Goal: Task Accomplishment & Management: Manage account settings

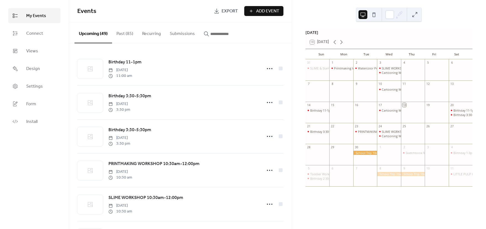
click at [122, 34] on button "Past (85)" at bounding box center [125, 32] width 26 height 20
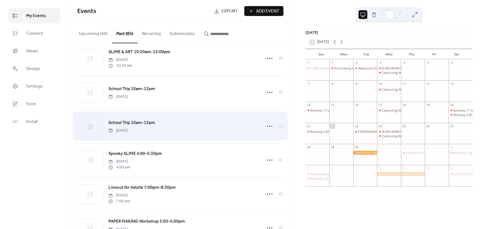
scroll to position [1896, 0]
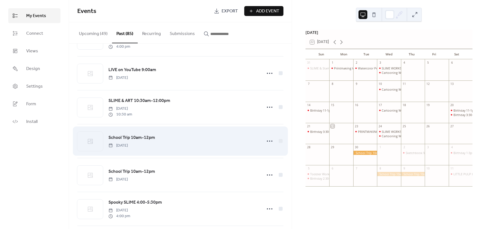
click at [128, 141] on span "School Trip 10am-12pm" at bounding box center [131, 138] width 47 height 7
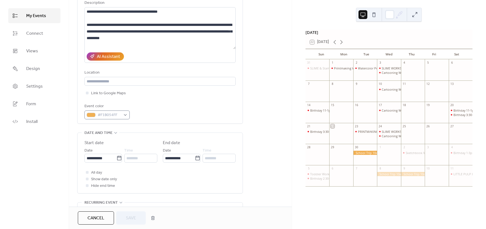
scroll to position [60, 0]
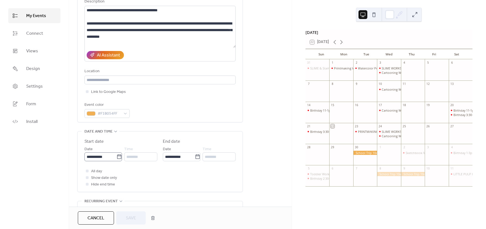
click at [118, 157] on icon at bounding box center [119, 157] width 6 height 6
click at [116, 157] on input "**********" at bounding box center [100, 157] width 32 height 9
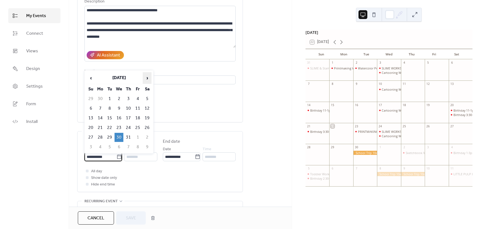
click at [146, 76] on span "›" at bounding box center [147, 78] width 8 height 11
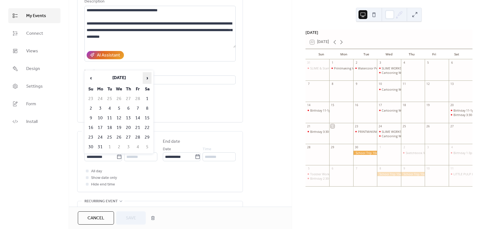
click at [146, 76] on span "›" at bounding box center [147, 78] width 8 height 11
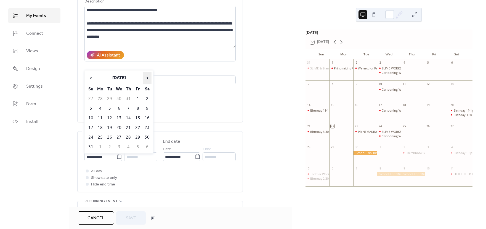
click at [146, 76] on span "›" at bounding box center [147, 78] width 8 height 11
click at [99, 108] on td "8" at bounding box center [100, 108] width 9 height 9
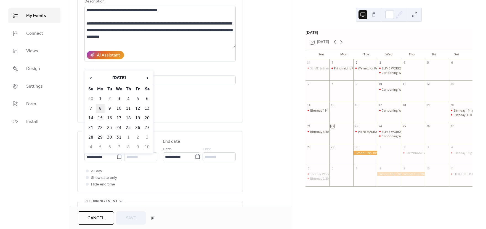
type input "**********"
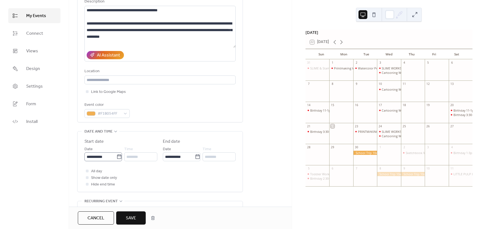
click at [118, 157] on icon at bounding box center [119, 157] width 6 height 6
click at [116, 157] on input "**********" at bounding box center [100, 157] width 32 height 9
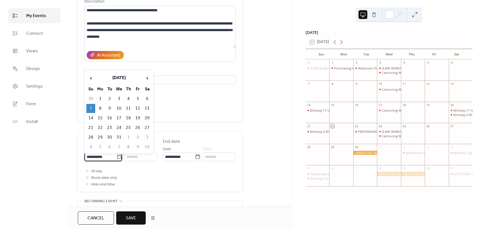
click at [101, 107] on td "8" at bounding box center [100, 108] width 9 height 9
type input "**********"
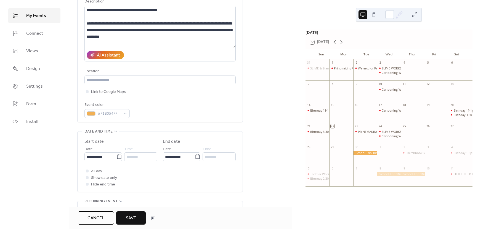
click at [136, 217] on span "Save" at bounding box center [131, 218] width 10 height 7
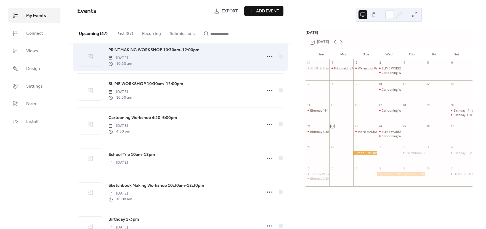
scroll to position [12, 0]
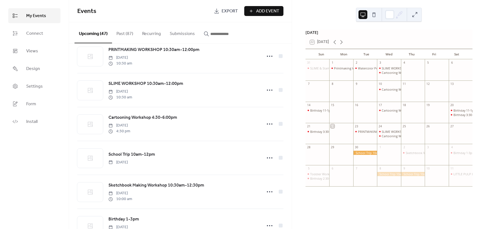
click at [125, 24] on button "Past (87)" at bounding box center [125, 32] width 26 height 20
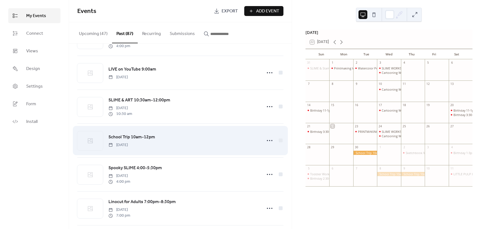
scroll to position [1999, 0]
click at [128, 148] on span "[DATE]" at bounding box center [117, 145] width 19 height 6
click at [131, 140] on span "School Trip 10am-12pm" at bounding box center [131, 137] width 47 height 7
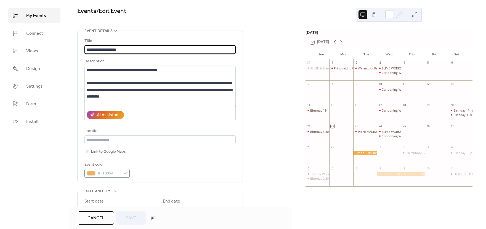
scroll to position [53, 0]
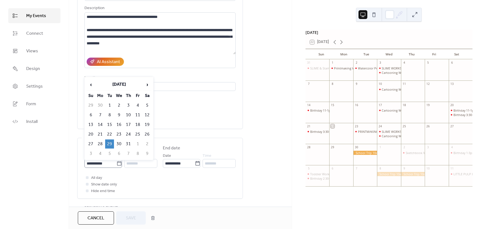
click at [119, 163] on icon at bounding box center [119, 163] width 4 height 4
click at [116, 163] on input "**********" at bounding box center [100, 163] width 32 height 9
click at [146, 84] on span "›" at bounding box center [147, 84] width 8 height 11
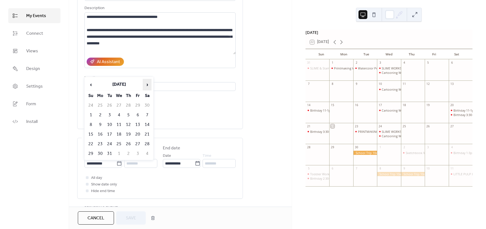
click at [146, 84] on span "›" at bounding box center [147, 84] width 8 height 11
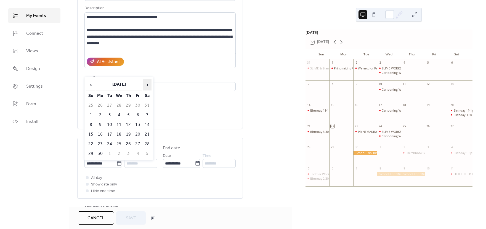
click at [146, 84] on span "›" at bounding box center [147, 84] width 8 height 11
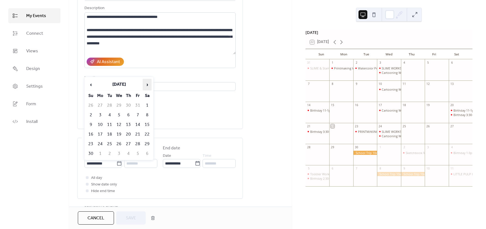
click at [146, 84] on span "›" at bounding box center [147, 84] width 8 height 11
click at [109, 114] on td "9" at bounding box center [109, 115] width 9 height 9
type input "**********"
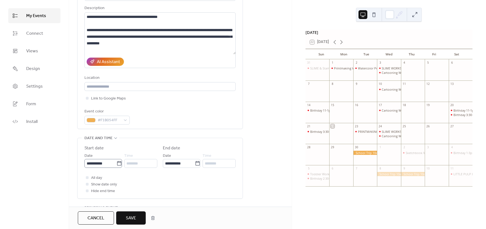
click at [120, 163] on icon at bounding box center [119, 164] width 6 height 6
click at [116, 163] on input "**********" at bounding box center [100, 163] width 32 height 9
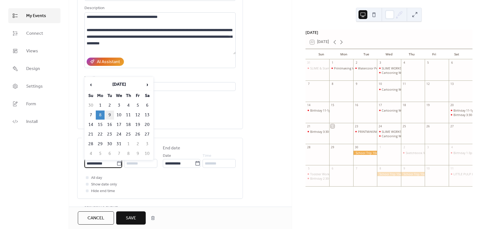
click at [111, 116] on td "9" at bounding box center [109, 115] width 9 height 9
type input "**********"
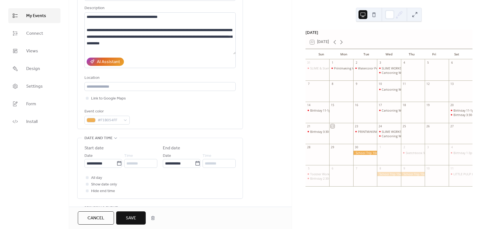
click at [133, 217] on span "Save" at bounding box center [131, 218] width 10 height 7
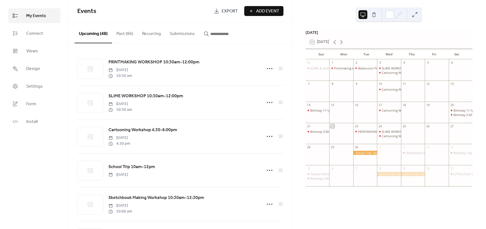
click at [126, 34] on button "Past (86)" at bounding box center [125, 32] width 26 height 20
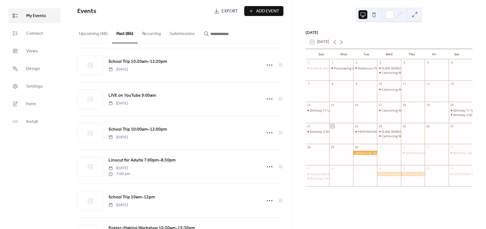
scroll to position [2180, 0]
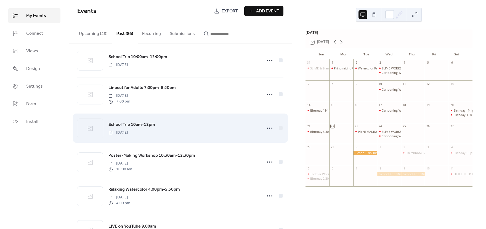
click at [132, 128] on span "School Trip 10am-12pm" at bounding box center [131, 125] width 47 height 7
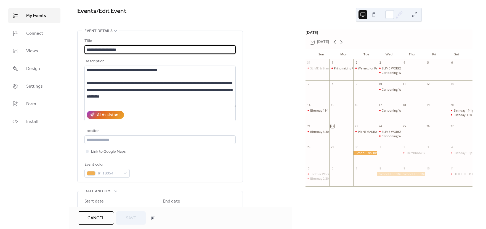
scroll to position [25, 0]
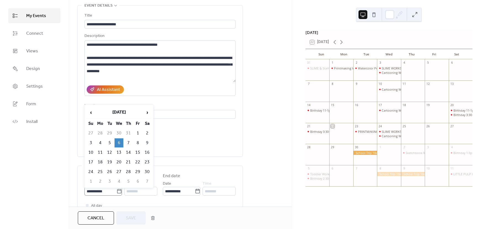
click at [116, 191] on icon at bounding box center [119, 192] width 6 height 6
click at [115, 191] on input "**********" at bounding box center [100, 191] width 32 height 9
click at [147, 111] on span "›" at bounding box center [147, 112] width 8 height 11
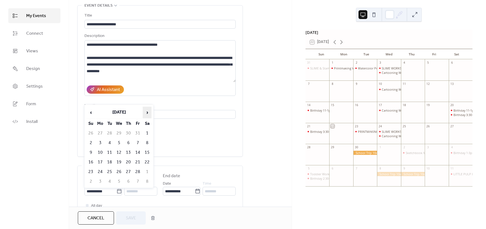
click at [147, 111] on span "›" at bounding box center [147, 112] width 8 height 11
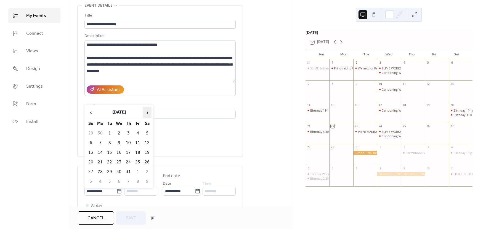
click at [147, 111] on span "›" at bounding box center [147, 112] width 8 height 11
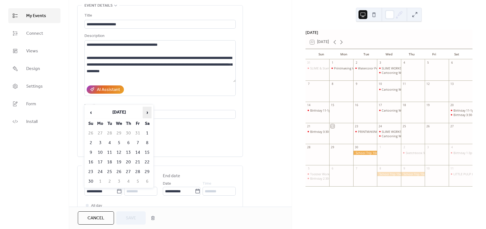
click at [147, 111] on span "›" at bounding box center [147, 112] width 8 height 11
click at [93, 113] on span "‹" at bounding box center [91, 112] width 8 height 11
click at [120, 143] on td "10" at bounding box center [119, 143] width 9 height 9
type input "**********"
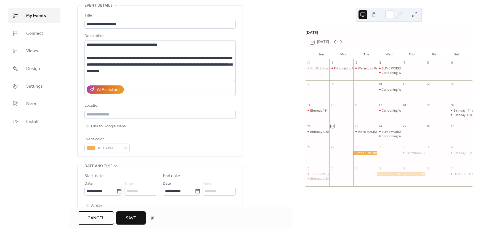
click at [132, 216] on span "Save" at bounding box center [131, 218] width 10 height 7
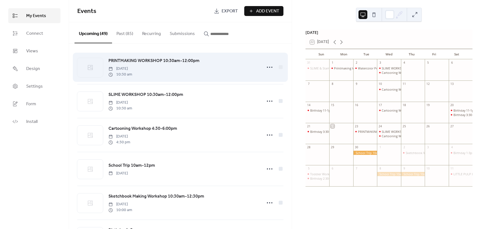
scroll to position [6, 0]
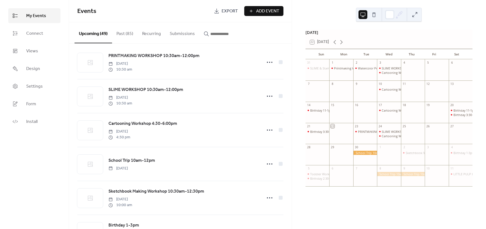
click at [121, 33] on button "Past (85)" at bounding box center [125, 32] width 26 height 20
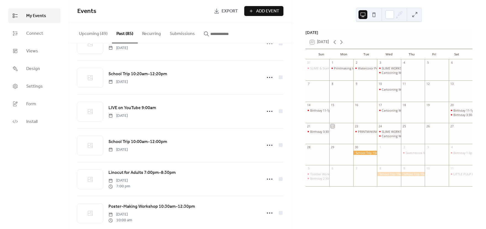
scroll to position [2092, 0]
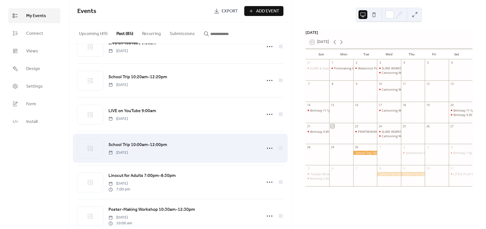
click at [151, 148] on span "School Trip 10:00am-12:00pm" at bounding box center [137, 145] width 59 height 7
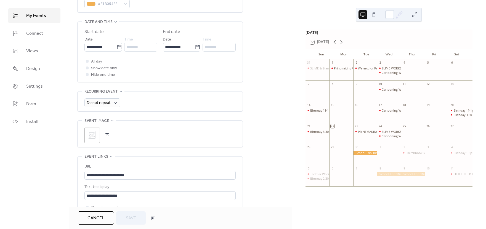
scroll to position [110, 0]
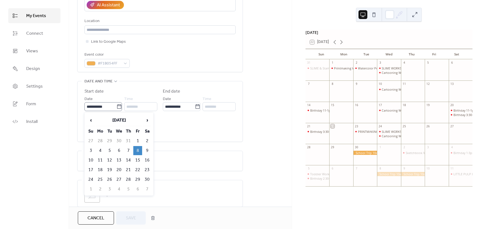
click at [119, 104] on icon at bounding box center [119, 107] width 6 height 6
click at [116, 104] on input "**********" at bounding box center [100, 106] width 32 height 9
click at [149, 121] on span "›" at bounding box center [147, 120] width 8 height 11
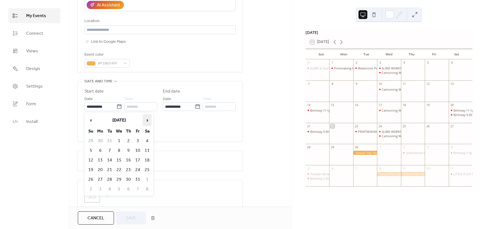
click at [149, 121] on span "›" at bounding box center [147, 120] width 8 height 11
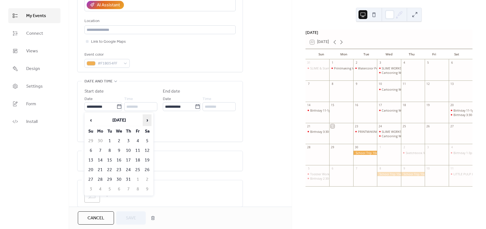
click at [149, 121] on span "›" at bounding box center [147, 120] width 8 height 11
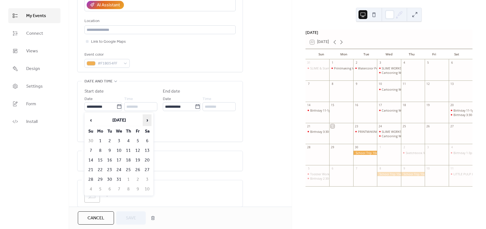
click at [149, 121] on span "›" at bounding box center [147, 120] width 8 height 11
click at [89, 122] on span "‹" at bounding box center [91, 120] width 8 height 11
click at [128, 150] on td "11" at bounding box center [128, 150] width 9 height 9
type input "**********"
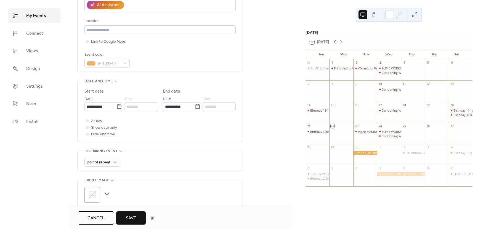
click at [129, 220] on span "Save" at bounding box center [131, 218] width 10 height 7
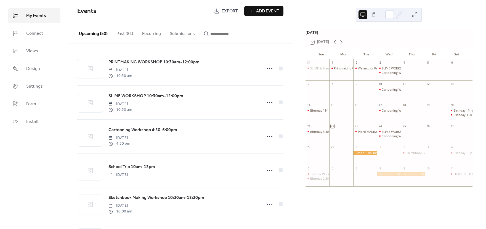
drag, startPoint x: 136, startPoint y: 25, endPoint x: 127, endPoint y: 31, distance: 11.3
click at [135, 26] on button "Past (84)" at bounding box center [125, 32] width 26 height 20
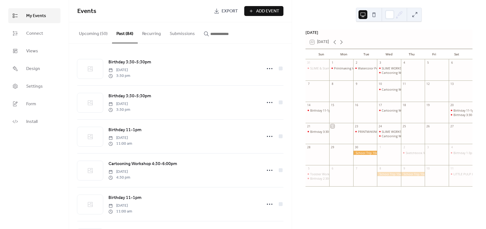
click at [127, 31] on button "Past (84)" at bounding box center [125, 32] width 26 height 21
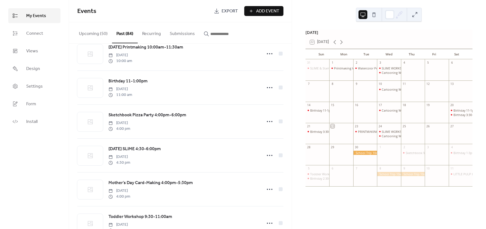
scroll to position [959, 0]
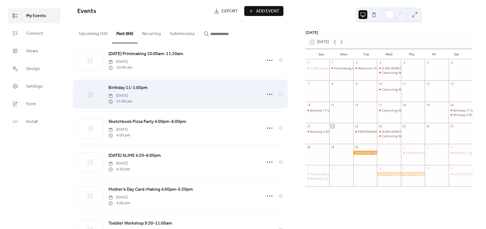
click at [131, 91] on span "Birthday 11-1:00pm" at bounding box center [127, 88] width 39 height 7
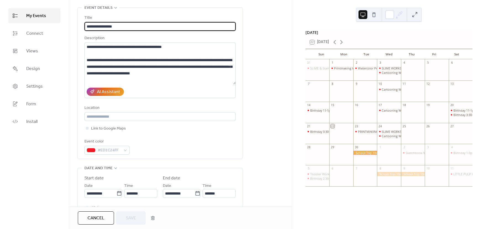
scroll to position [36, 0]
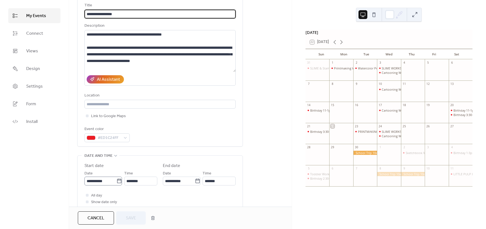
click at [117, 181] on icon at bounding box center [119, 182] width 6 height 6
click at [116, 181] on input "**********" at bounding box center [100, 181] width 32 height 9
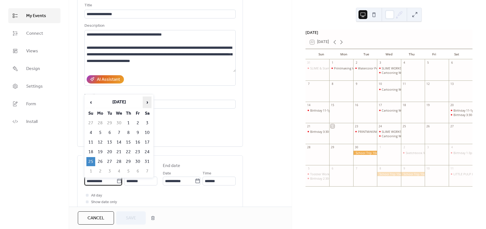
click at [146, 101] on span "›" at bounding box center [147, 102] width 8 height 11
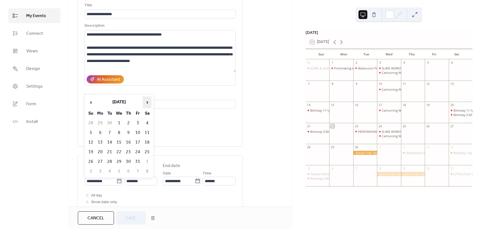
click at [146, 101] on span "›" at bounding box center [147, 102] width 8 height 11
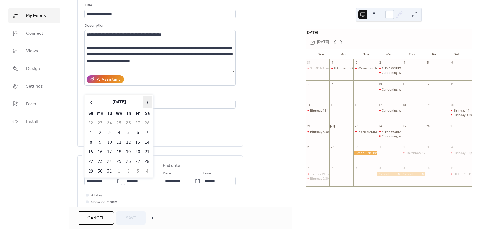
click at [146, 101] on span "›" at bounding box center [147, 102] width 8 height 11
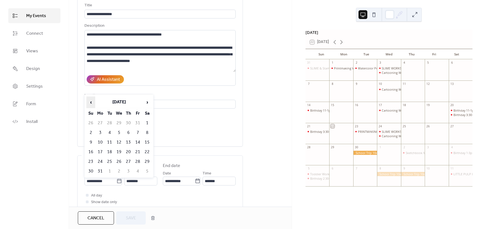
click at [93, 103] on span "‹" at bounding box center [91, 102] width 8 height 11
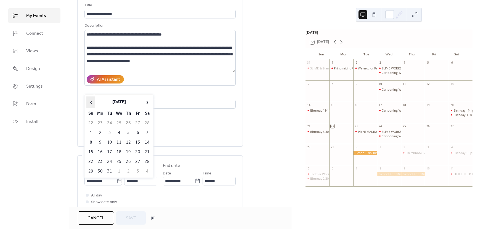
click at [93, 103] on span "‹" at bounding box center [91, 102] width 8 height 11
click at [147, 102] on span "›" at bounding box center [147, 102] width 8 height 11
click at [94, 103] on span "‹" at bounding box center [91, 102] width 8 height 11
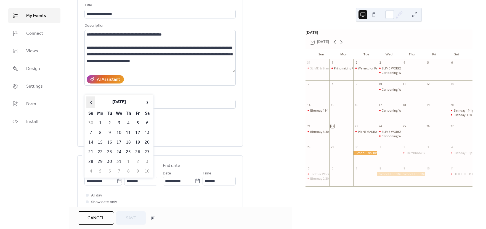
click at [94, 103] on span "‹" at bounding box center [91, 102] width 8 height 11
